Goal: Manage account settings

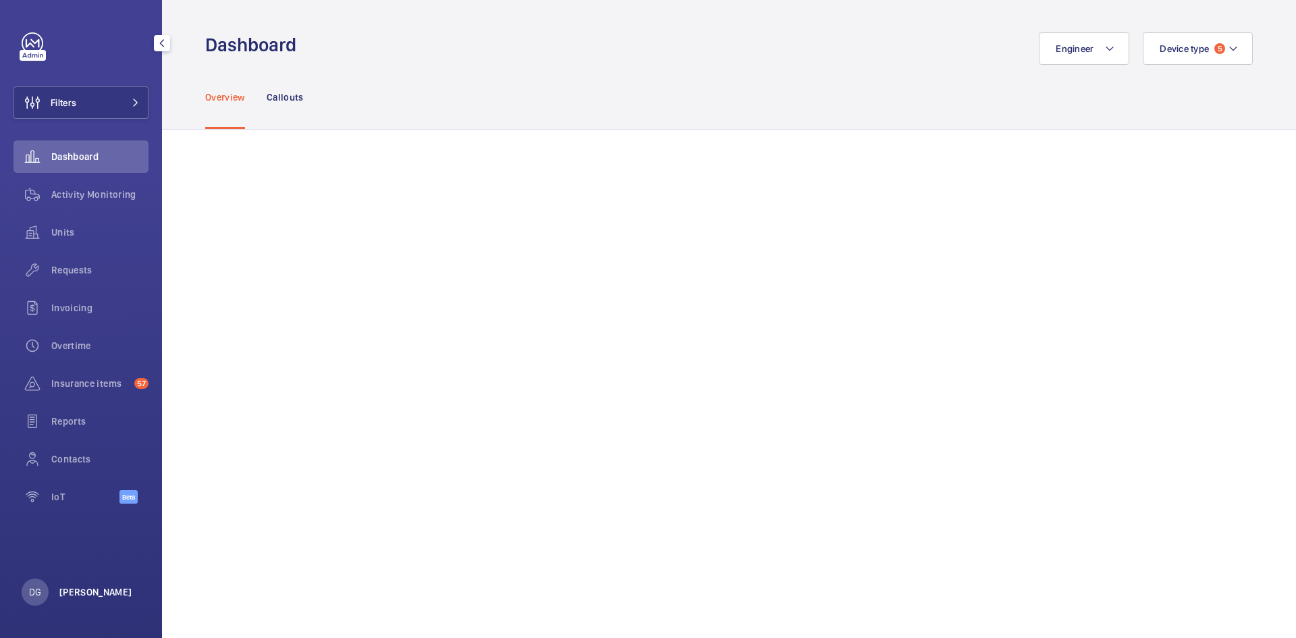
click at [66, 593] on p "[PERSON_NAME]" at bounding box center [95, 592] width 73 height 14
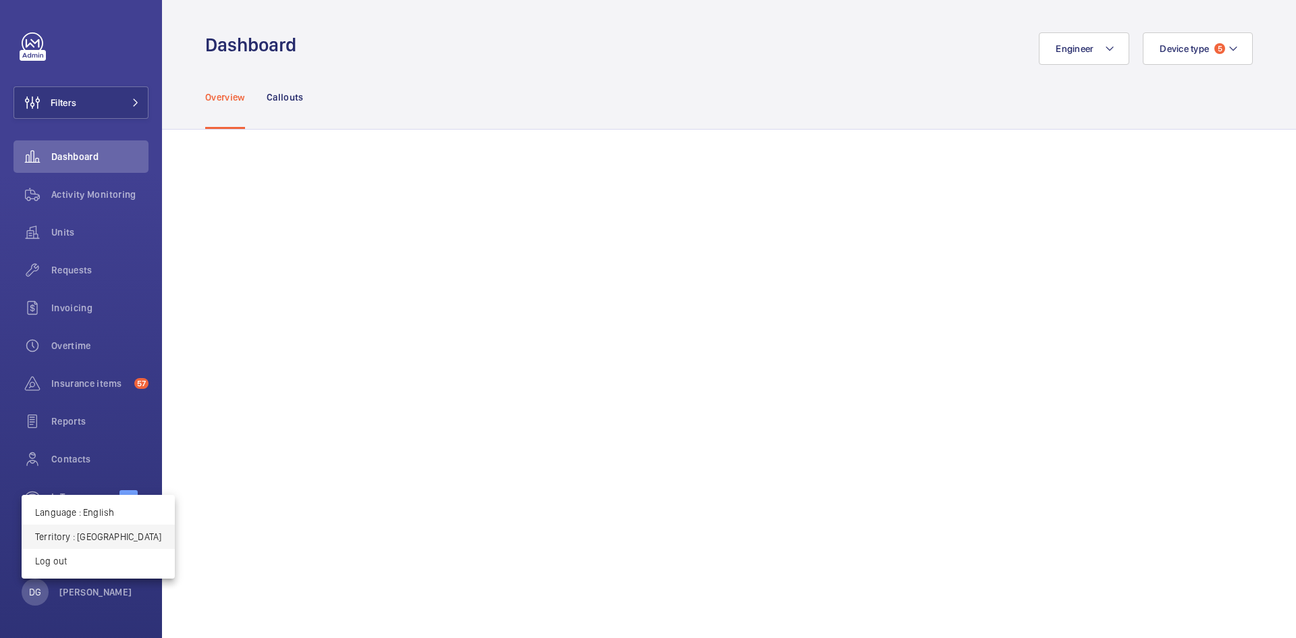
click at [86, 536] on p "Territory : France" at bounding box center [98, 537] width 126 height 14
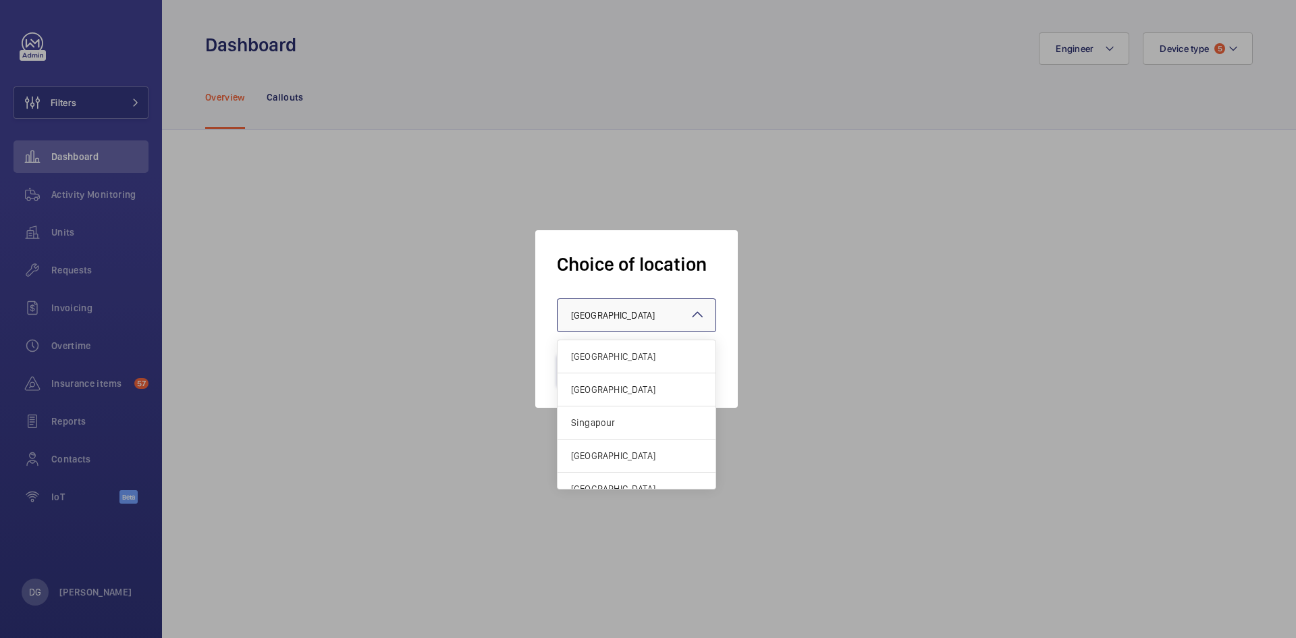
click at [700, 314] on mat-icon at bounding box center [697, 315] width 16 height 16
click at [660, 371] on span "United Kingdom" at bounding box center [636, 374] width 131 height 14
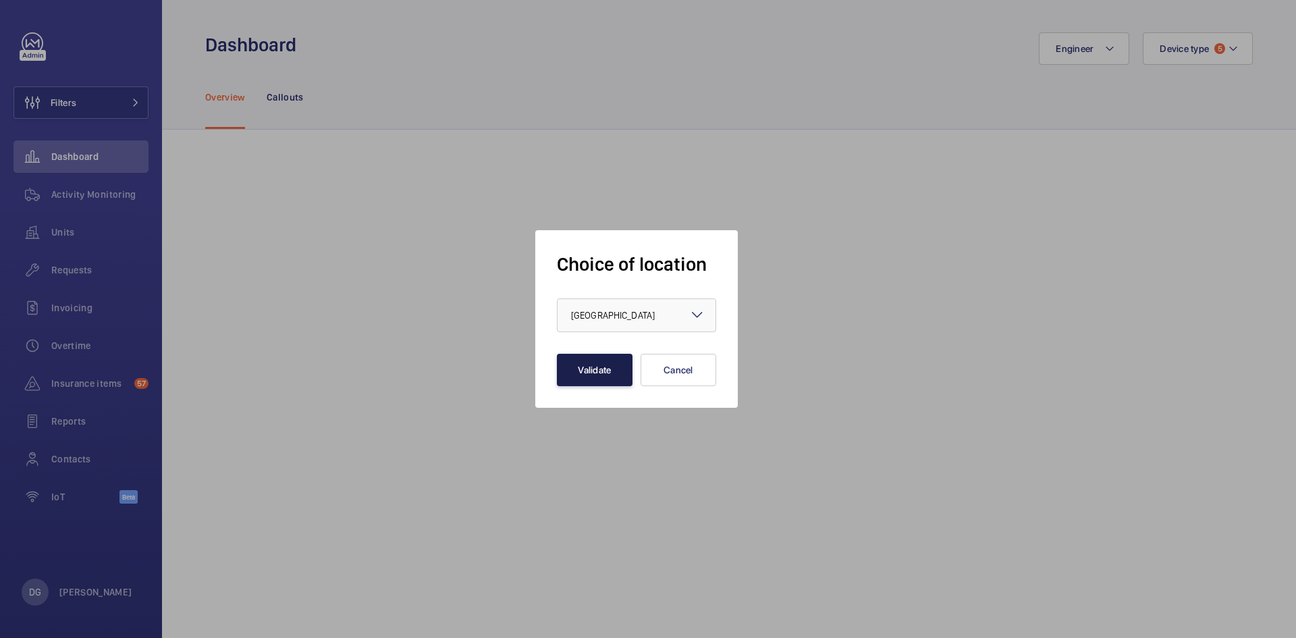
click at [589, 376] on button "Validate" at bounding box center [595, 370] width 76 height 32
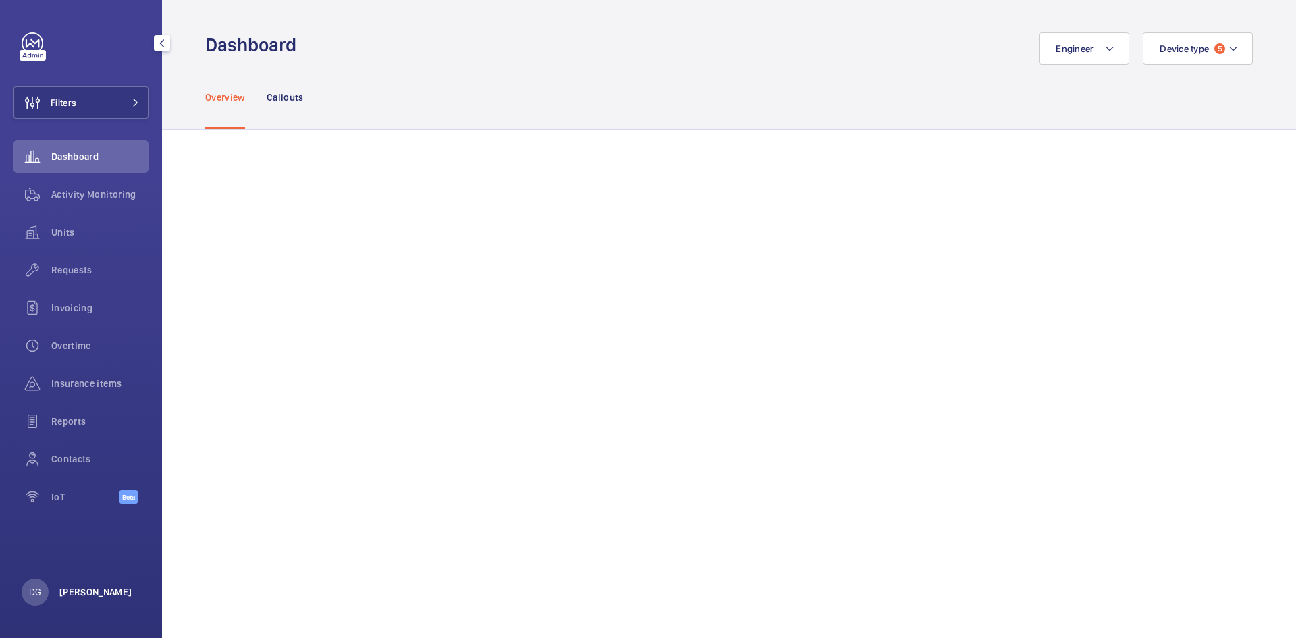
click at [89, 596] on p "[PERSON_NAME]" at bounding box center [95, 592] width 73 height 14
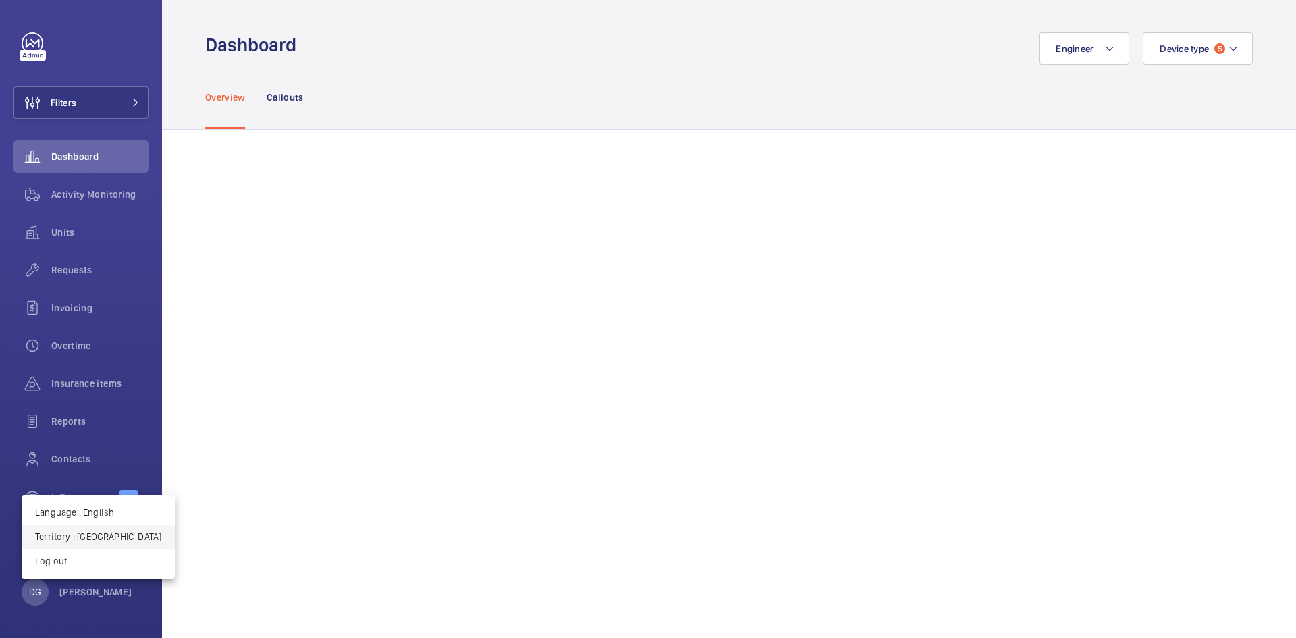
click at [86, 541] on p "Territory : [GEOGRAPHIC_DATA]" at bounding box center [98, 537] width 126 height 14
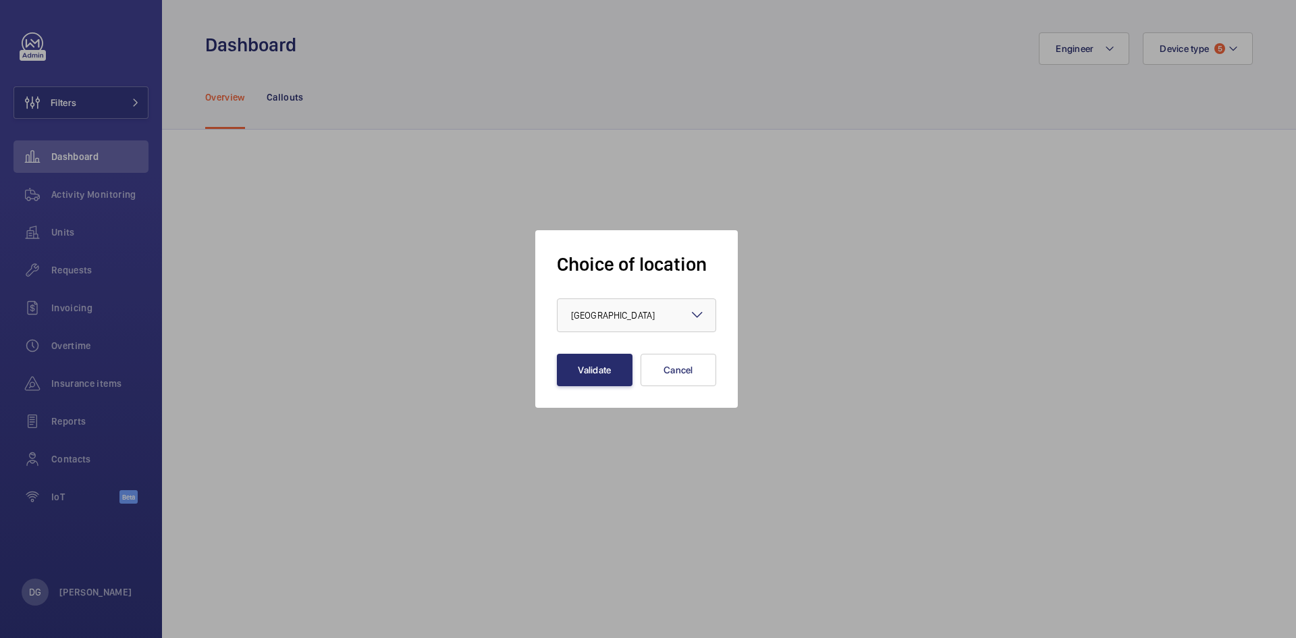
click at [689, 321] on mat-icon at bounding box center [697, 315] width 16 height 16
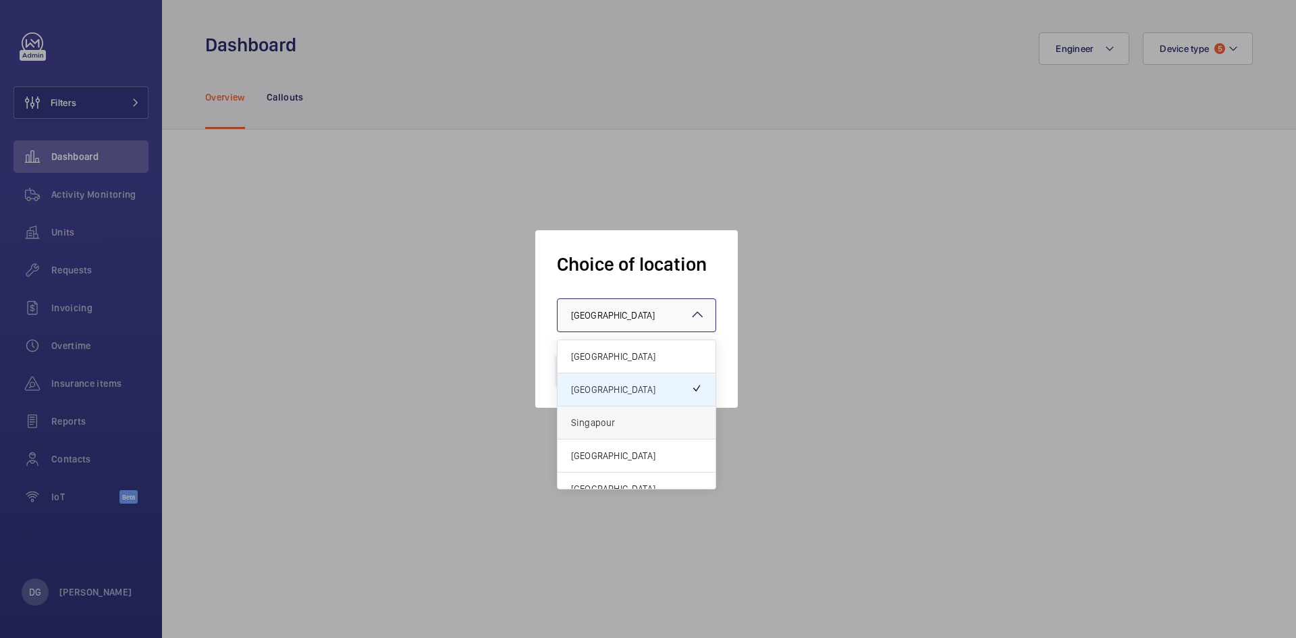
click at [676, 420] on span "Singapour" at bounding box center [636, 423] width 131 height 14
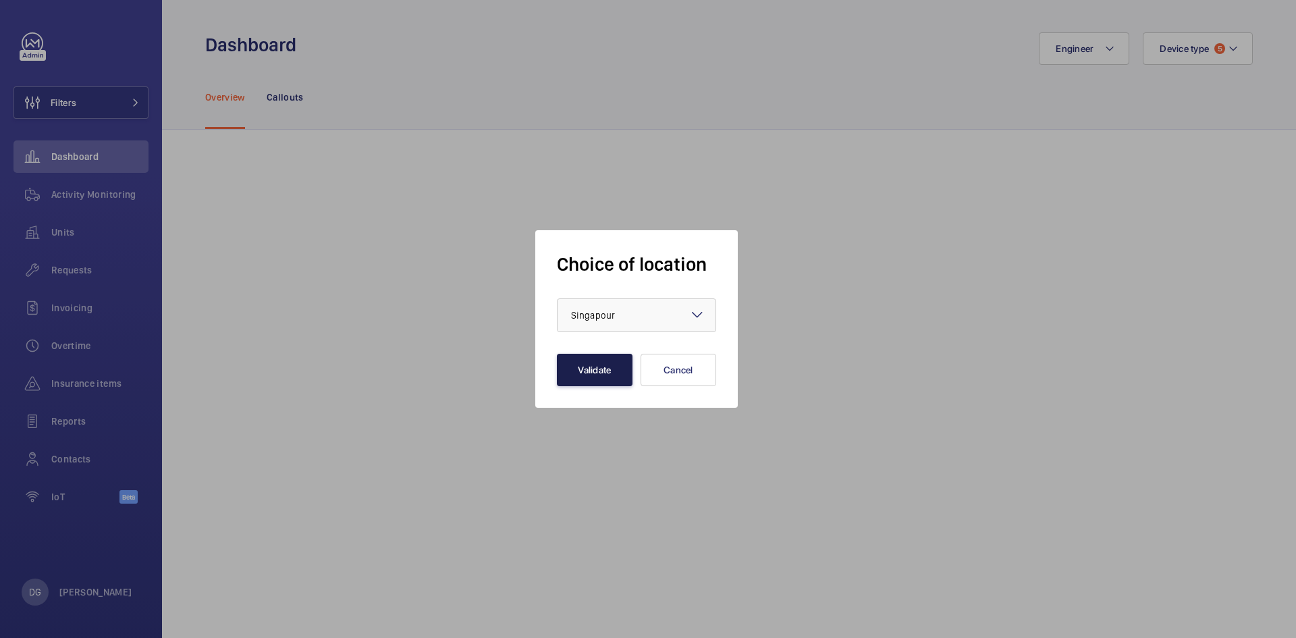
click at [602, 362] on button "Validate" at bounding box center [595, 370] width 76 height 32
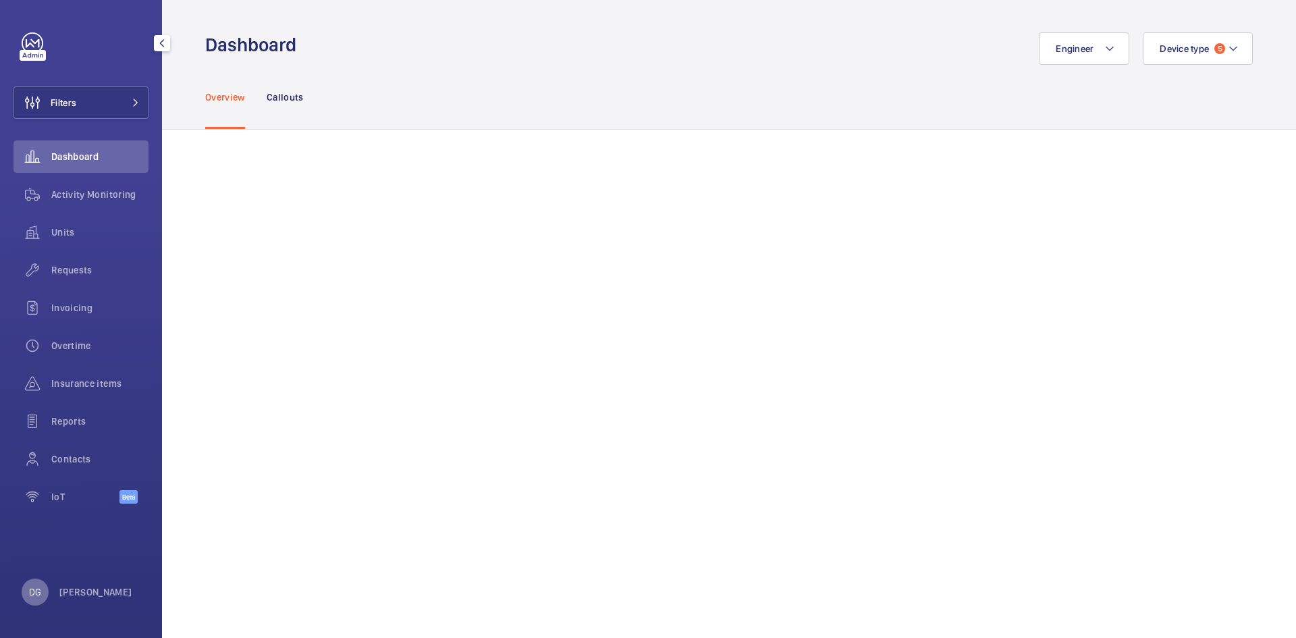
click at [34, 593] on p "DG" at bounding box center [35, 592] width 12 height 14
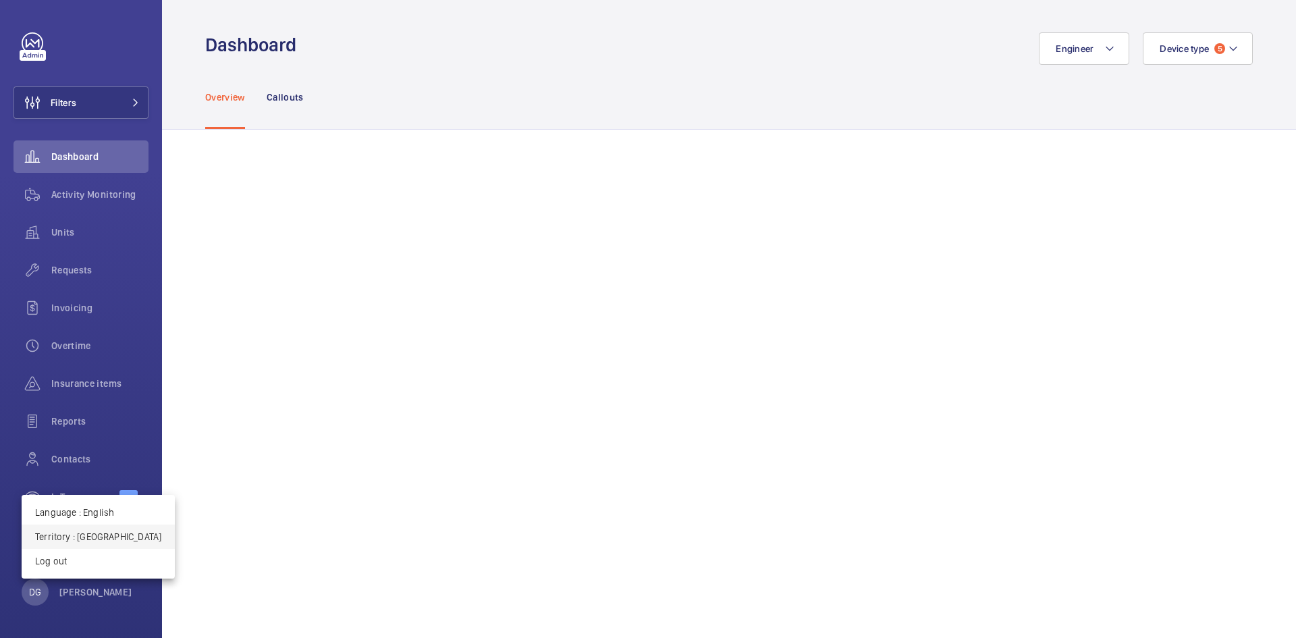
click at [97, 541] on p "Territory : Singapour" at bounding box center [98, 537] width 126 height 14
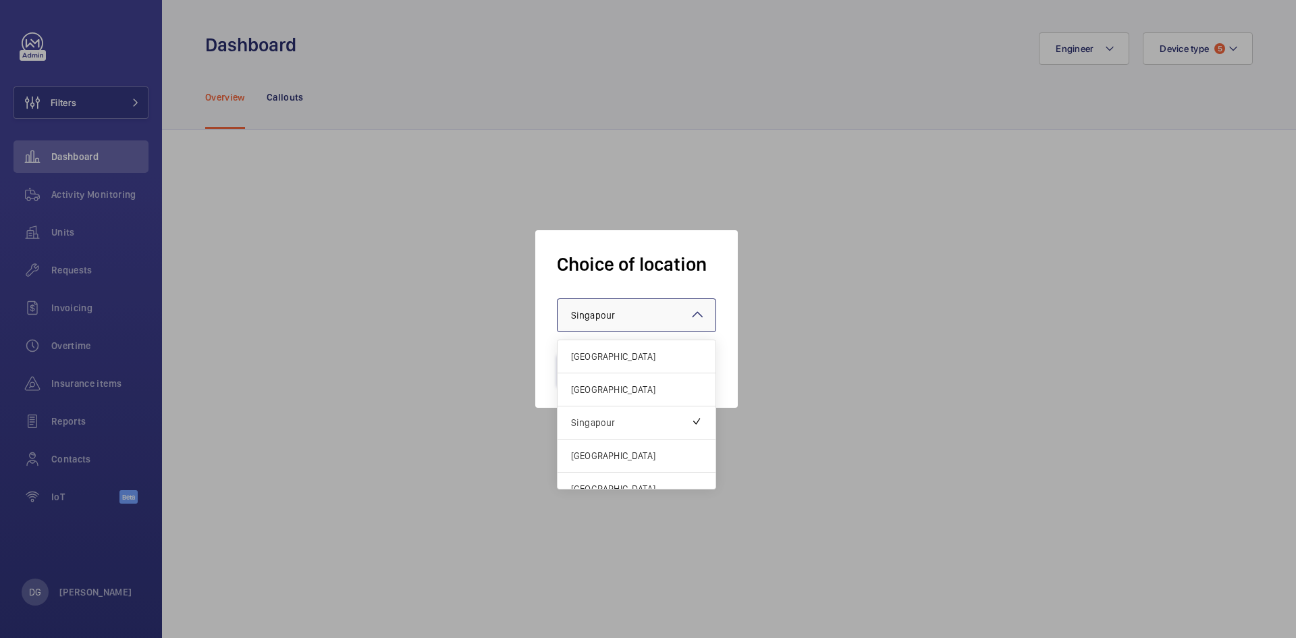
click at [699, 319] on mat-icon at bounding box center [697, 315] width 16 height 16
click at [626, 453] on span "[GEOGRAPHIC_DATA]" at bounding box center [636, 456] width 131 height 14
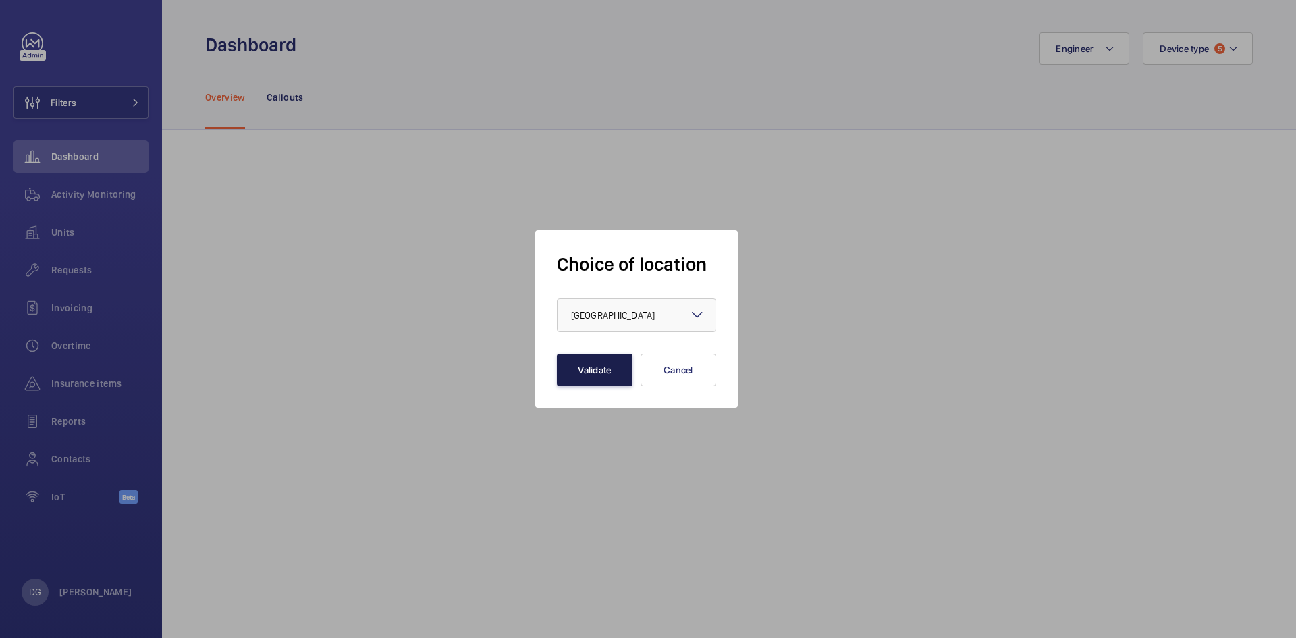
click at [587, 370] on button "Validate" at bounding box center [595, 370] width 76 height 32
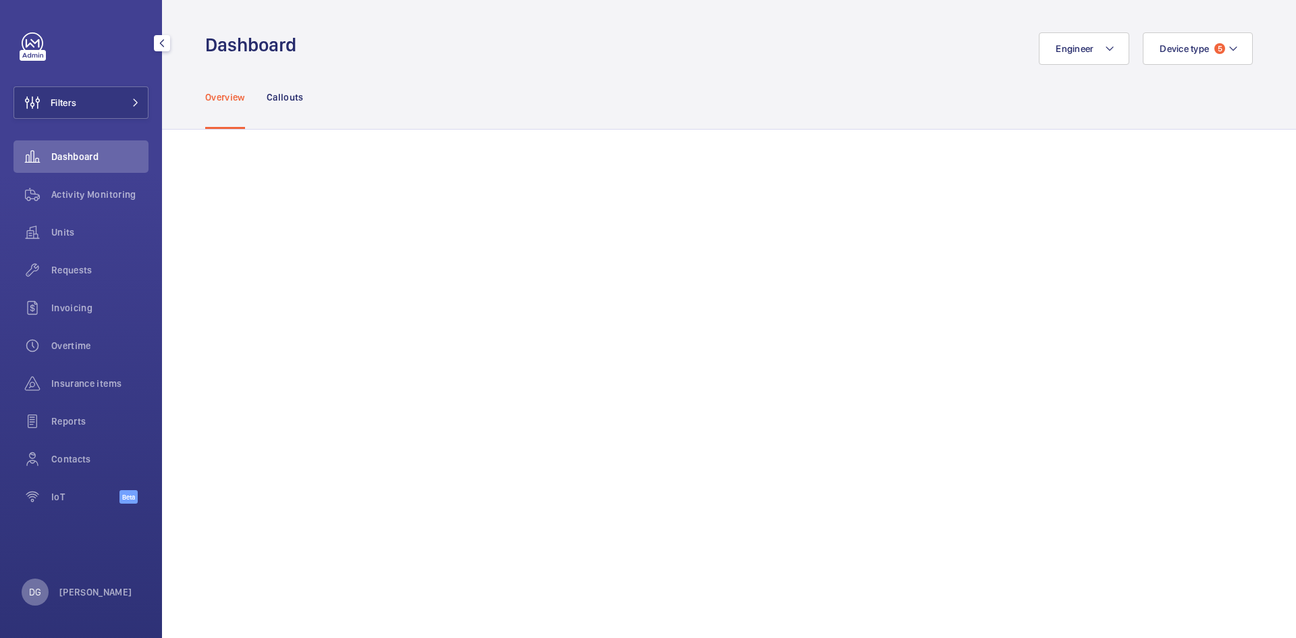
drag, startPoint x: 88, startPoint y: 588, endPoint x: 36, endPoint y: 585, distance: 52.1
drag, startPoint x: 36, startPoint y: 585, endPoint x: 11, endPoint y: 559, distance: 35.8
click at [11, 559] on div "Filters Dashboard Activity Monitoring Units Requests Invoicing Overtime Insuran…" at bounding box center [81, 319] width 162 height 638
click at [89, 599] on div "DG David GRIOT" at bounding box center [77, 592] width 111 height 27
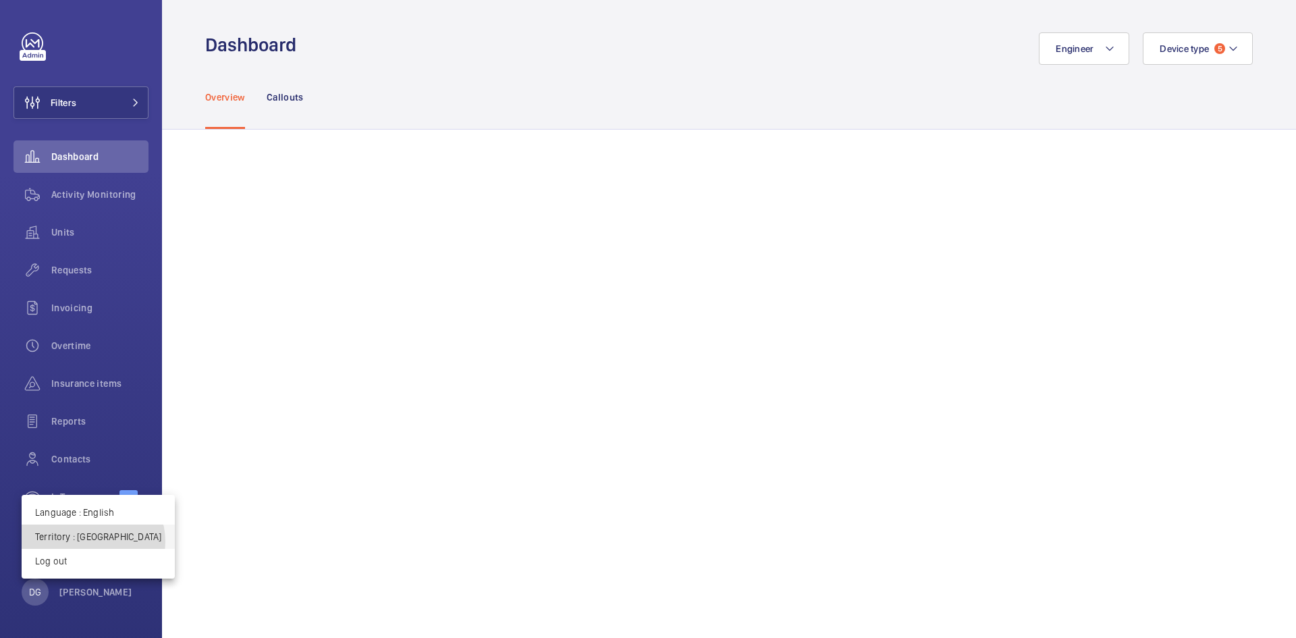
click at [92, 541] on p "Territory : Hong Kong" at bounding box center [98, 537] width 126 height 14
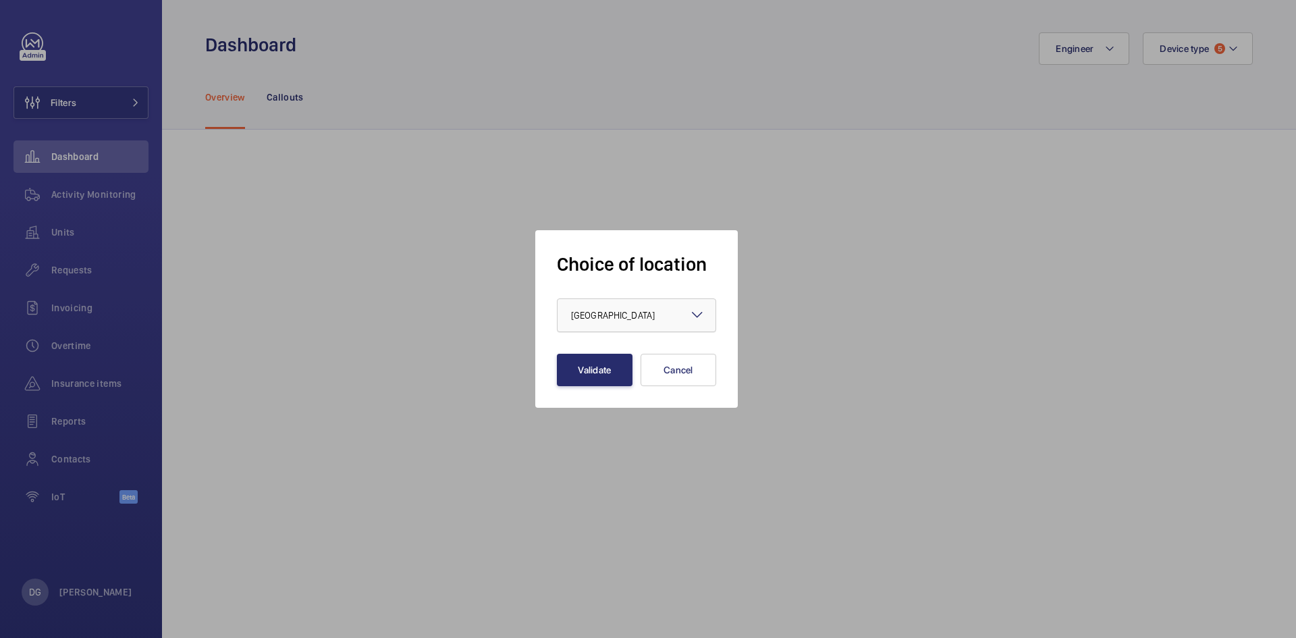
click at [685, 320] on div at bounding box center [637, 315] width 158 height 32
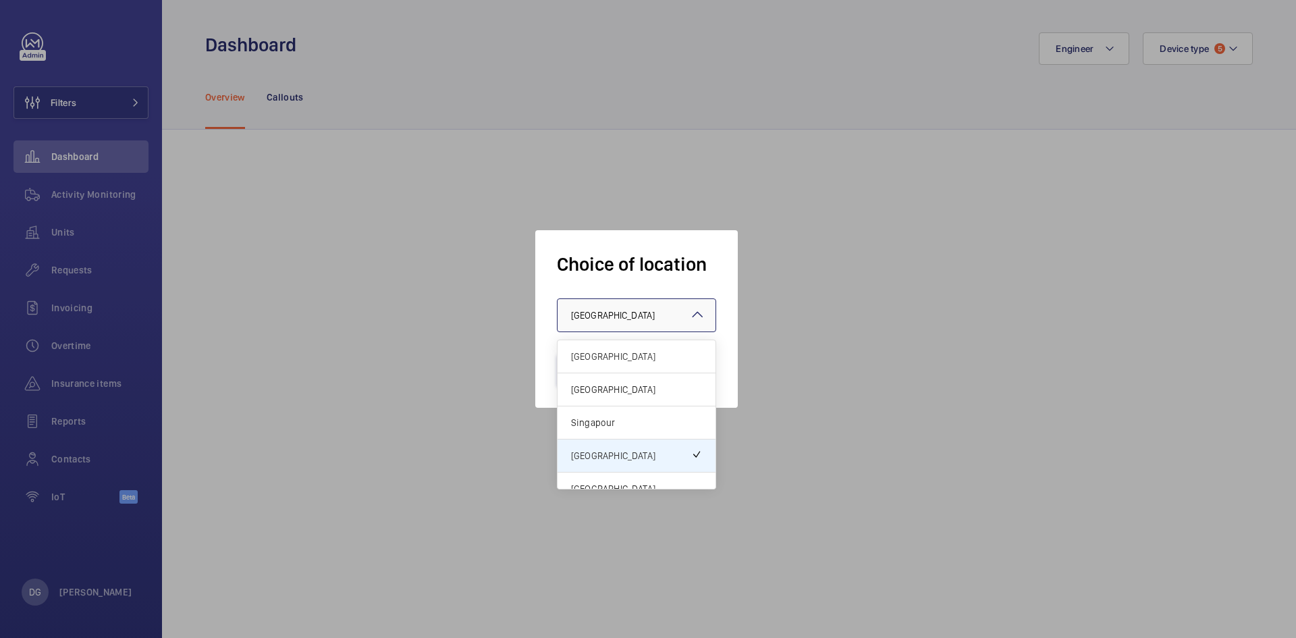
click at [680, 365] on div "[GEOGRAPHIC_DATA]" at bounding box center [637, 356] width 158 height 33
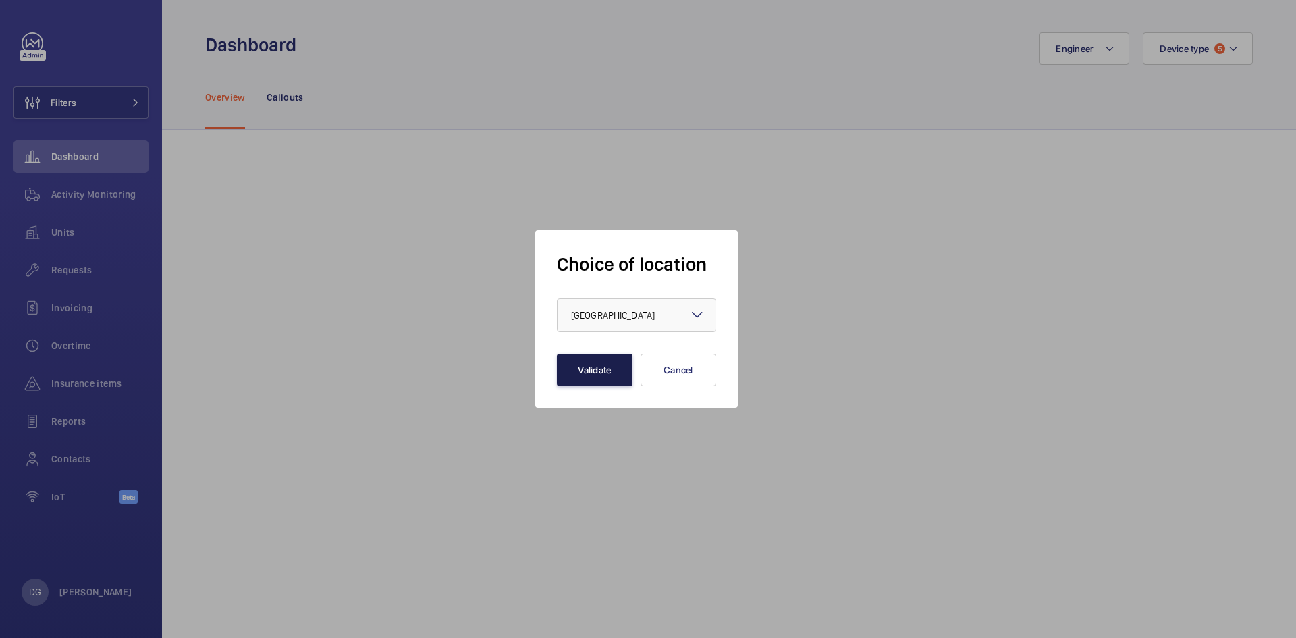
click at [599, 375] on button "Validate" at bounding box center [595, 370] width 76 height 32
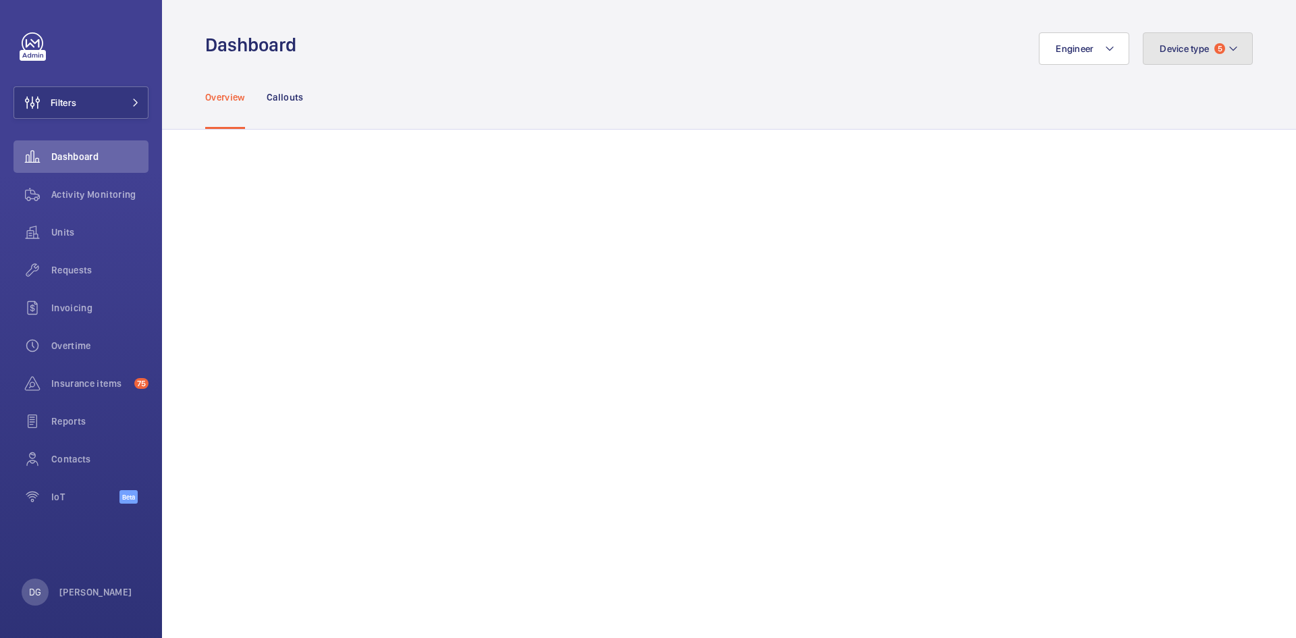
click at [1189, 49] on span "Device type" at bounding box center [1184, 48] width 49 height 11
